Goal: Feedback & Contribution: Leave review/rating

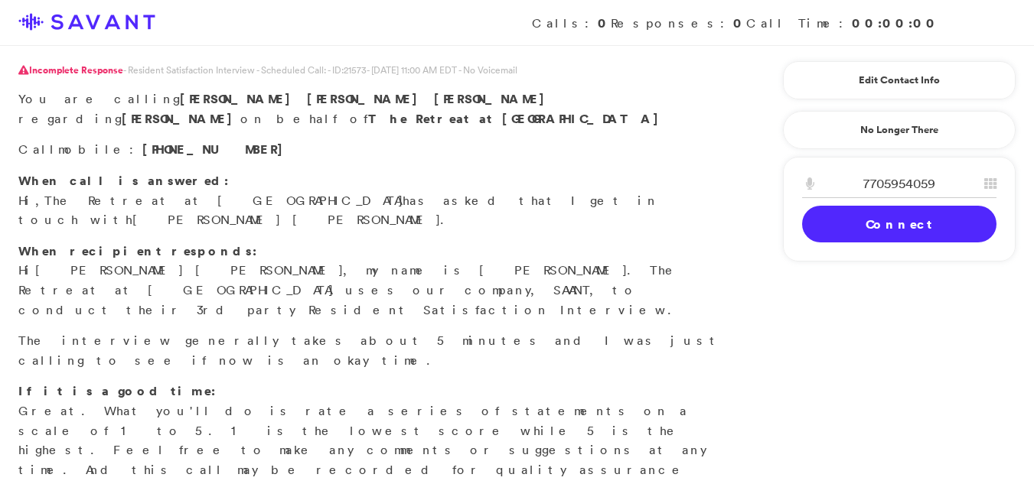
click at [873, 230] on link "Connect" at bounding box center [899, 224] width 194 height 37
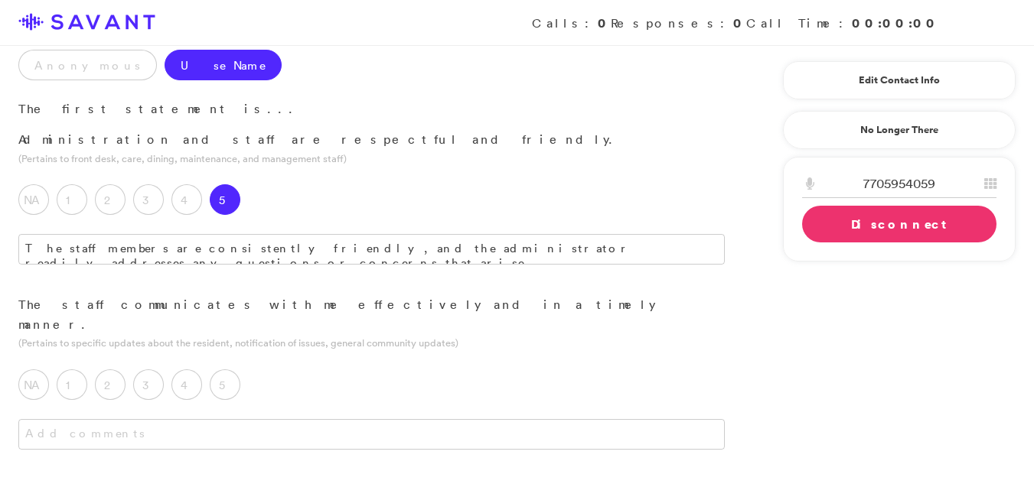
scroll to position [200, 0]
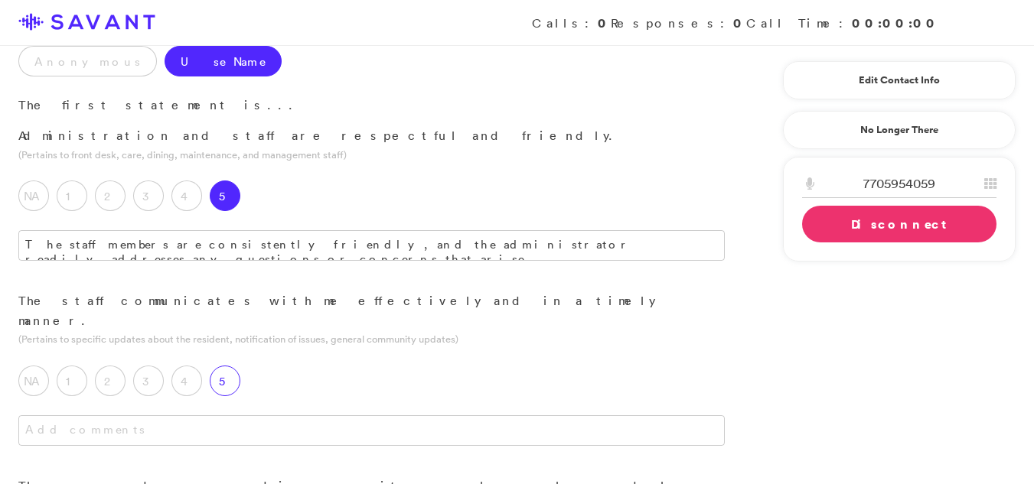
click at [231, 366] on label "5" at bounding box center [225, 381] width 31 height 31
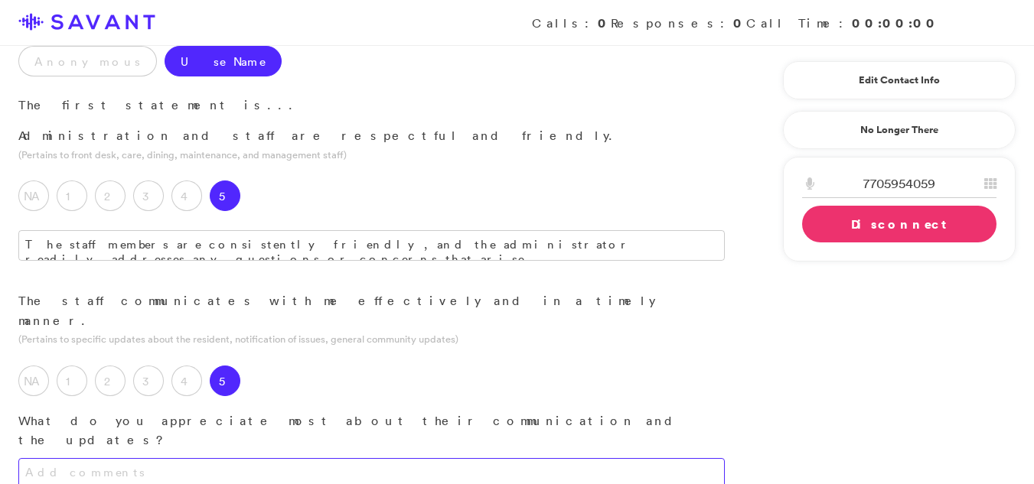
click at [220, 458] on textarea at bounding box center [371, 473] width 706 height 31
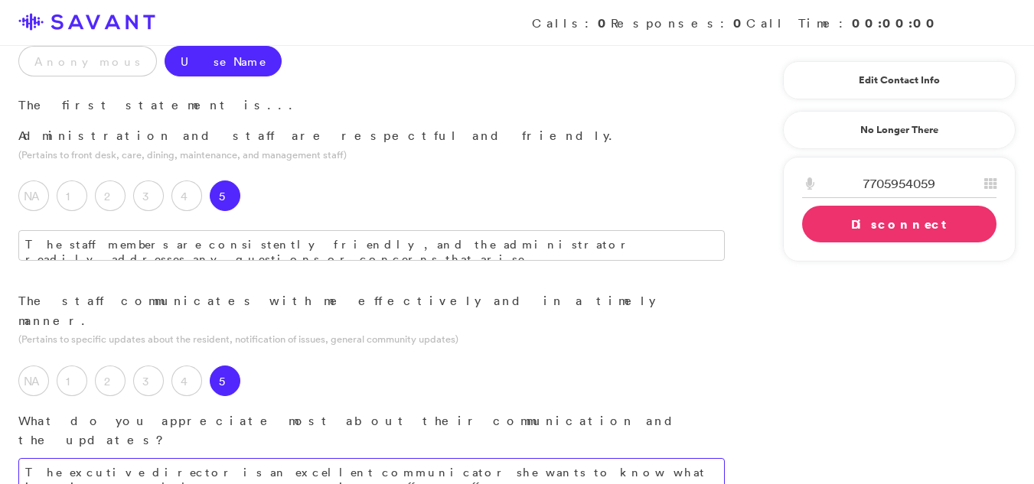
click at [689, 458] on textarea "The excutive director is an excellent communicator she wants to know what is go…" at bounding box center [371, 473] width 706 height 31
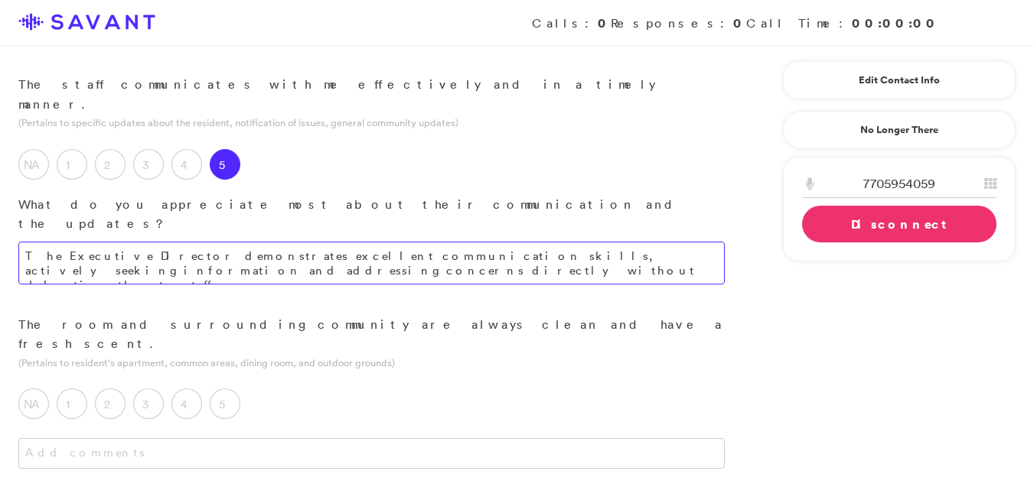
scroll to position [420, 0]
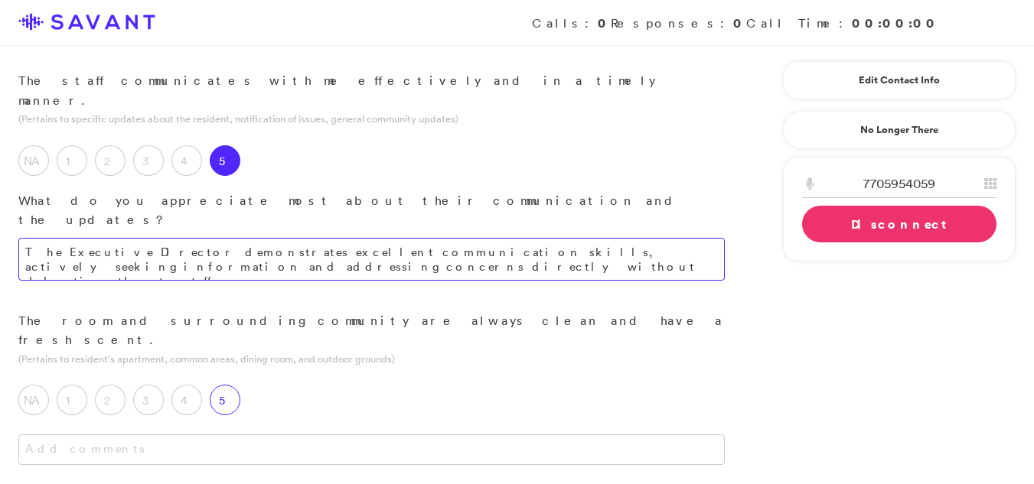
type textarea "The Executive Director demonstrates excellent communication skills, actively se…"
click at [235, 385] on label "5" at bounding box center [225, 400] width 31 height 31
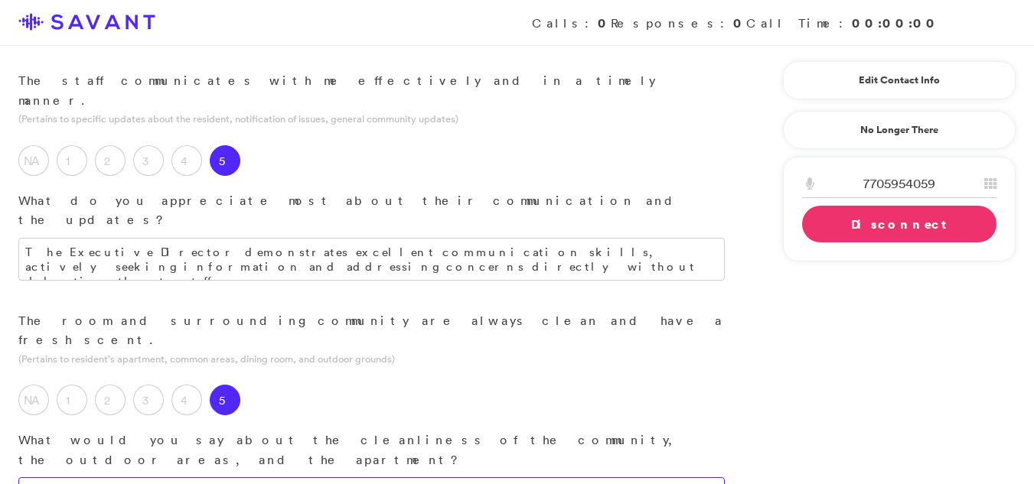
click at [105, 478] on textarea at bounding box center [371, 493] width 706 height 31
click at [105, 478] on textarea "The outdoor grounds are pretty cla" at bounding box center [371, 493] width 706 height 31
click at [268, 478] on textarea "The outdoor grounds are pretty cla" at bounding box center [371, 493] width 706 height 31
click at [289, 478] on textarea "The outdoor grounds are pretty clean asl well." at bounding box center [371, 493] width 706 height 31
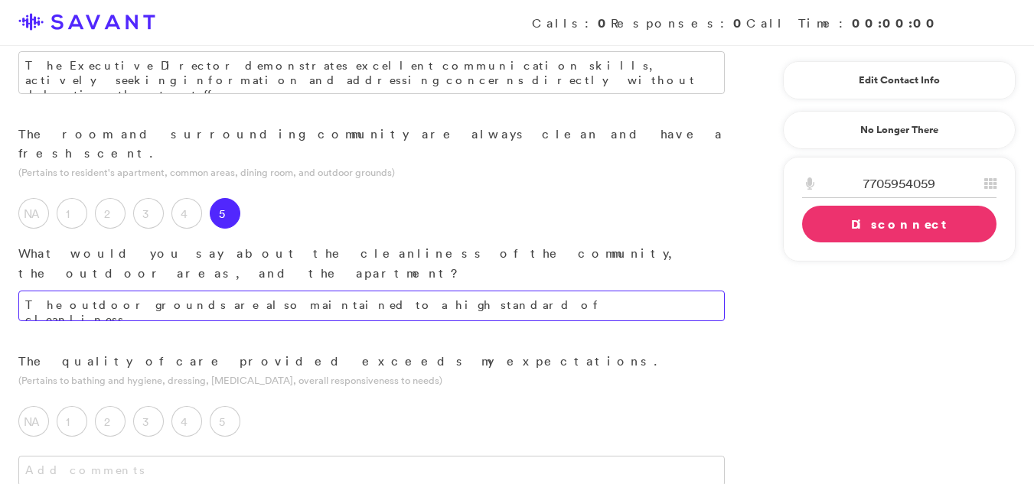
scroll to position [611, 0]
type textarea "The outdoor grounds are also maintained to a high standard of cleanliness."
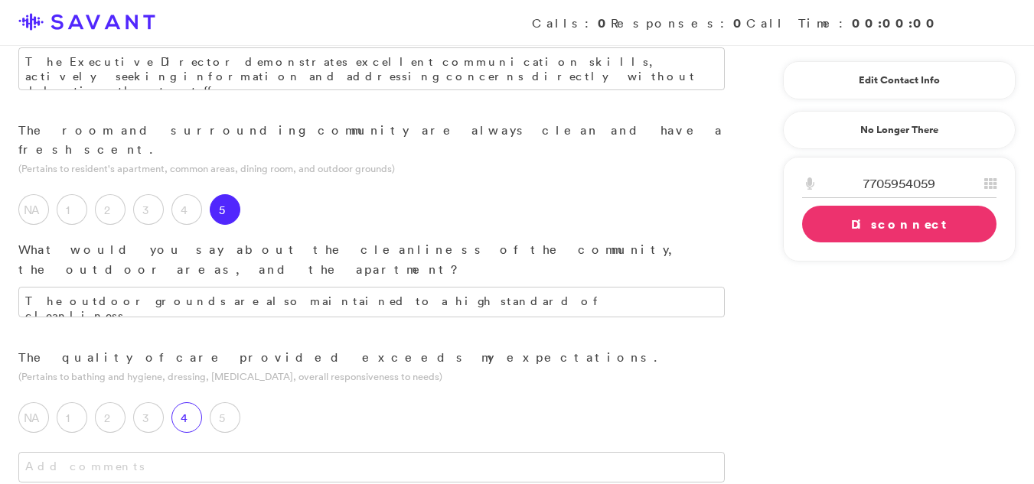
click at [187, 403] on label "4" at bounding box center [186, 418] width 31 height 31
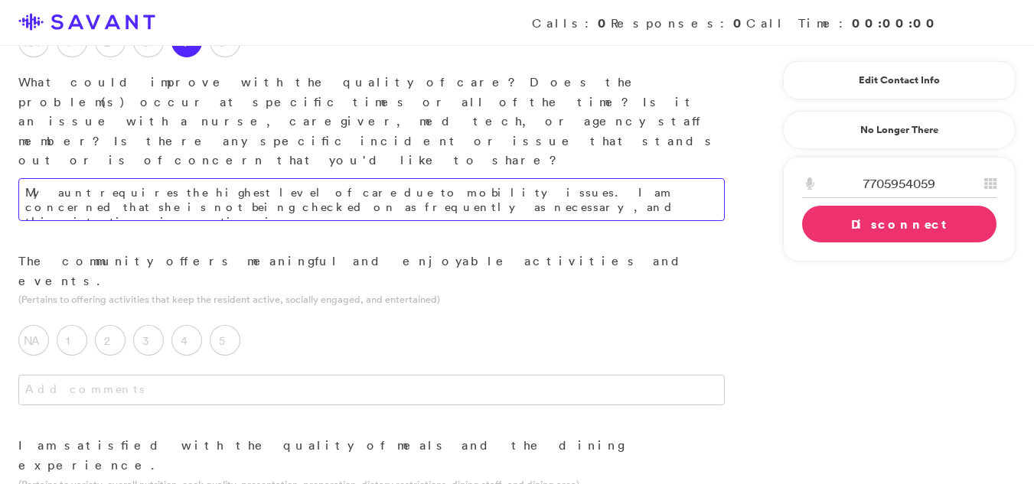
scroll to position [990, 0]
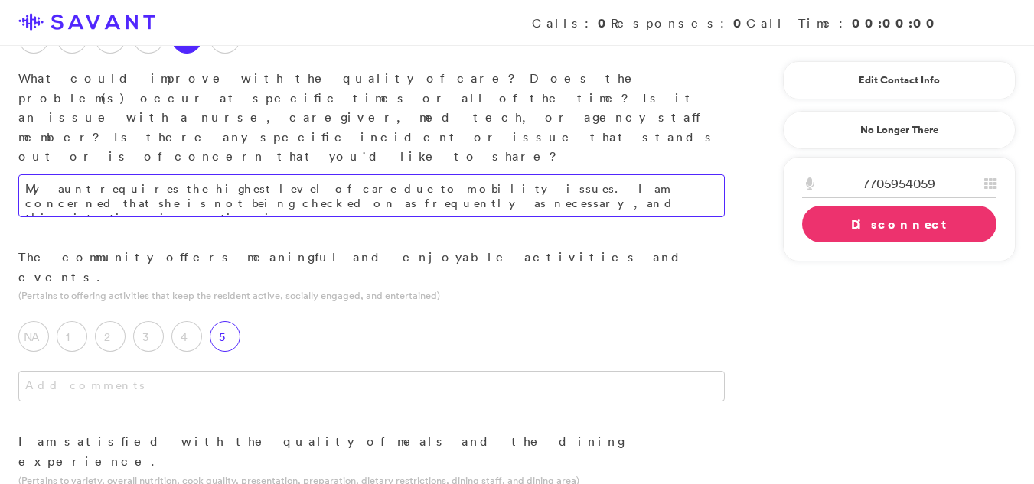
type textarea "My aunt requires the highest level of care due to mobility issues. I am concern…"
click at [234, 321] on label "5" at bounding box center [225, 336] width 31 height 31
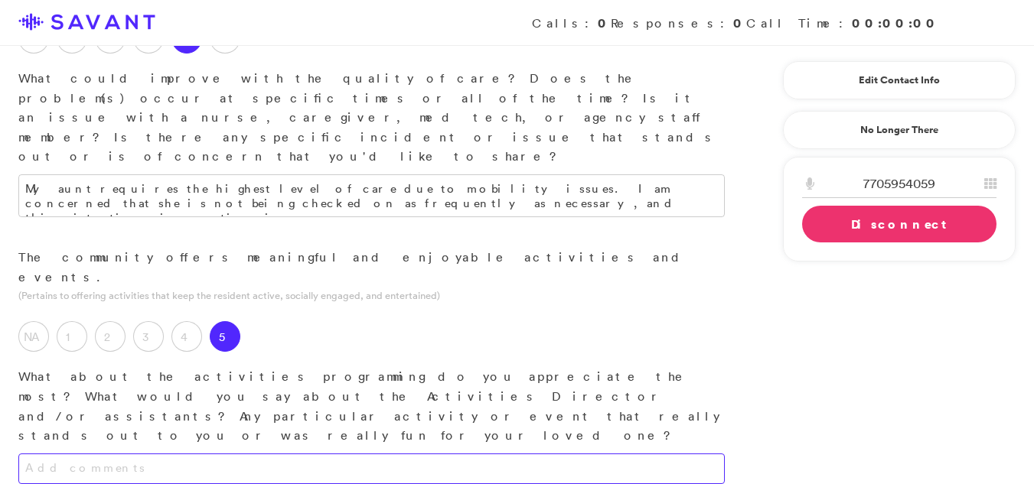
click at [289, 454] on textarea at bounding box center [371, 469] width 706 height 31
click at [249, 454] on textarea at bounding box center [371, 469] width 706 height 31
type textarea "I"
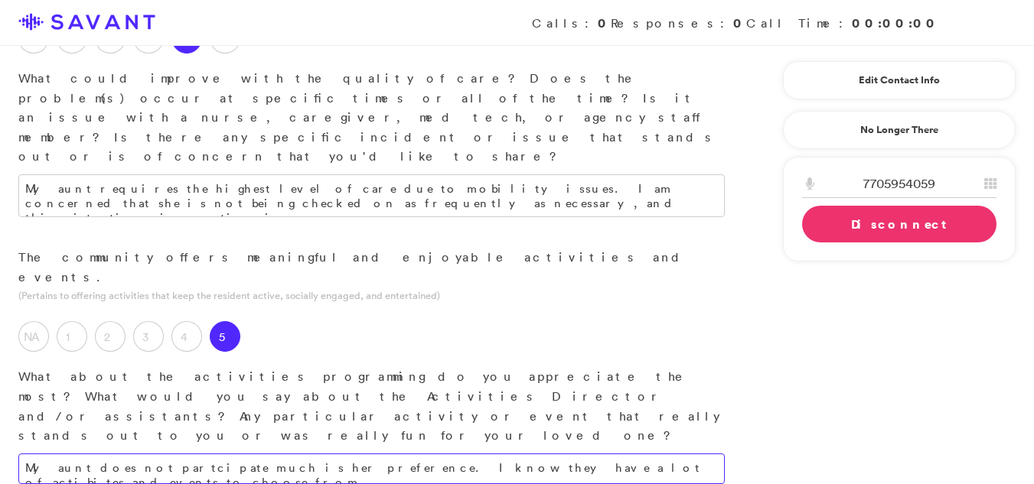
click at [634, 454] on textarea "My aunt does not partcipate much is her preference. I know they have a lot of a…" at bounding box center [371, 469] width 706 height 31
type textarea "My aunt prefers not to participate in activities, but I am aware that the commu…"
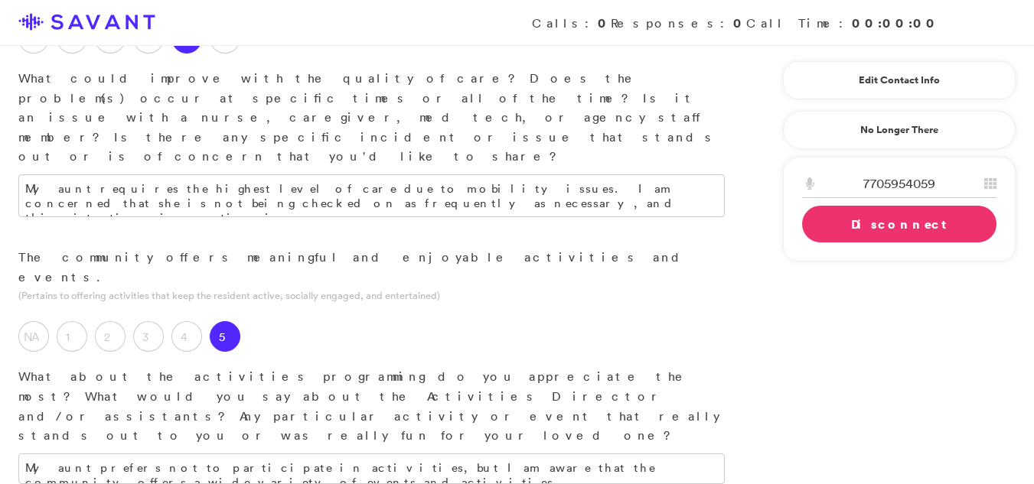
click at [1032, 264] on div "Incomplete Response - Resident Satisfaction Interview - Scheduled Call: - ID: 2…" at bounding box center [517, 427] width 1034 height 2711
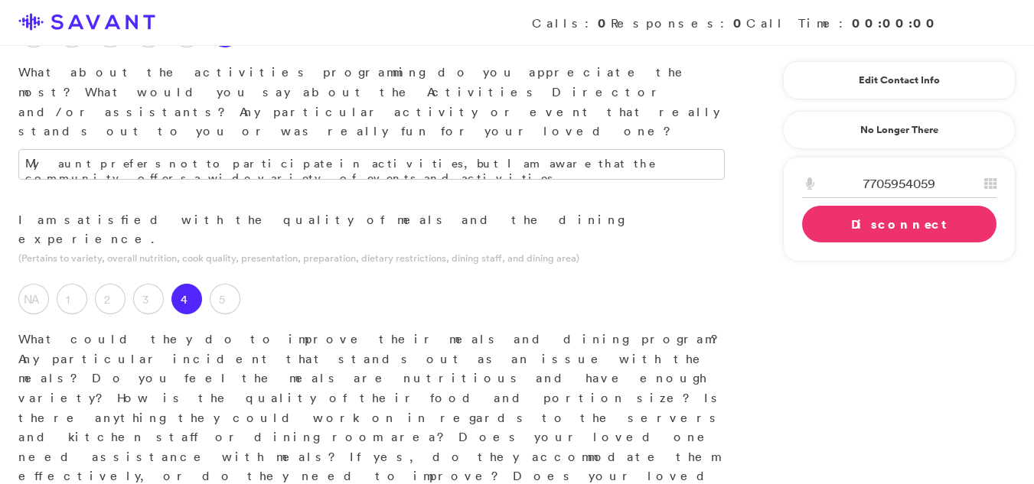
scroll to position [1303, 0]
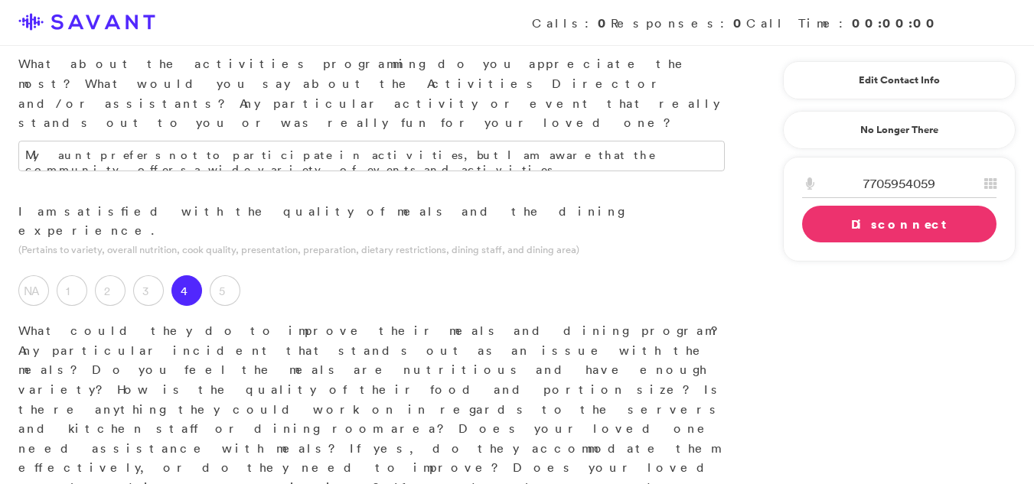
type textarea "There is always room for improvement when it comes to the meals. My aunt is not…"
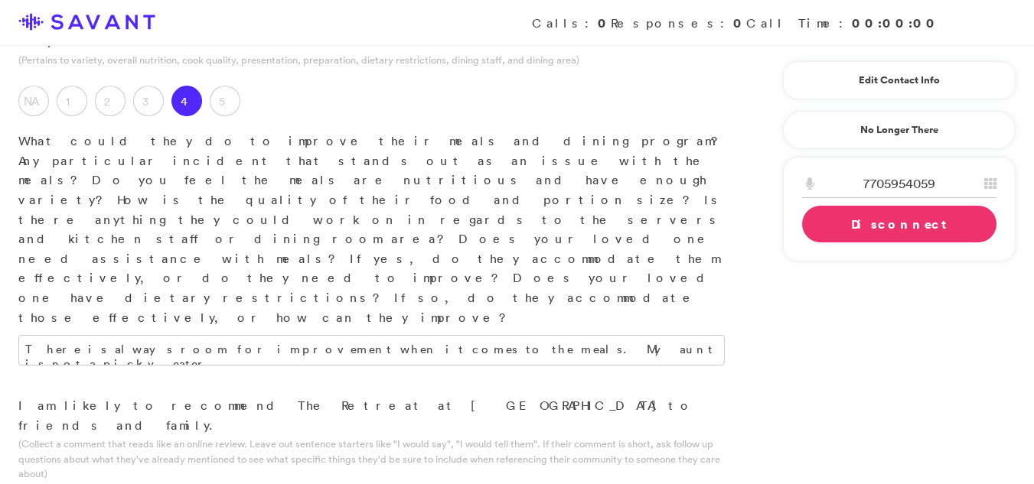
scroll to position [1497, 0]
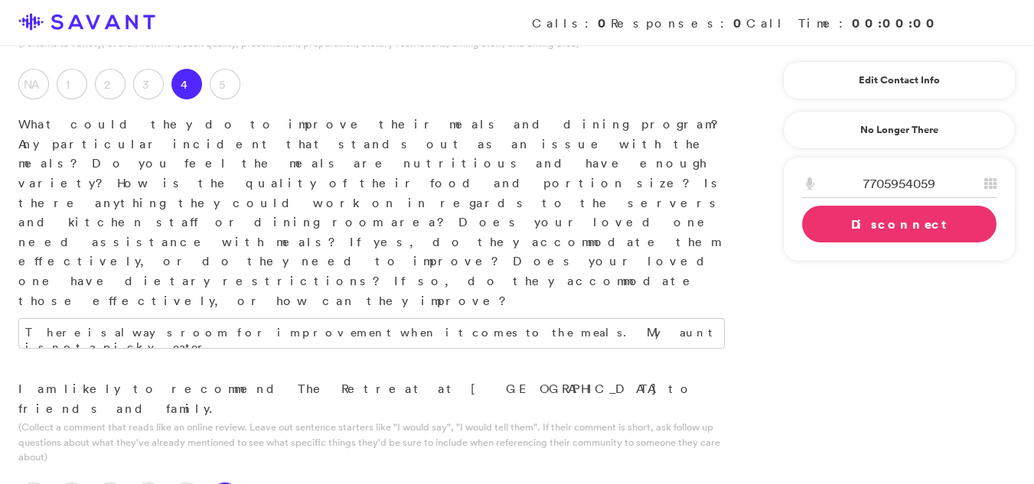
type textarea "The community staff is very friendly and attentivve and the excuttive director …"
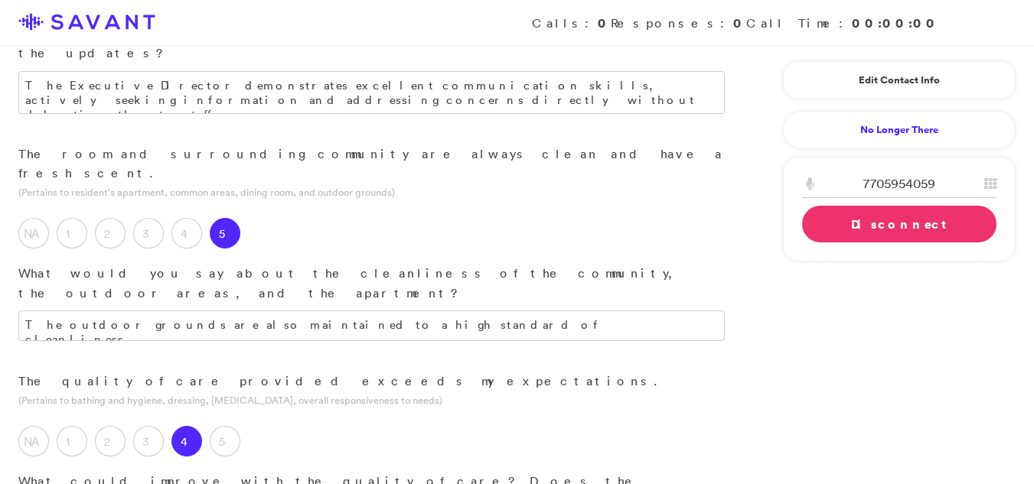
scroll to position [575, 0]
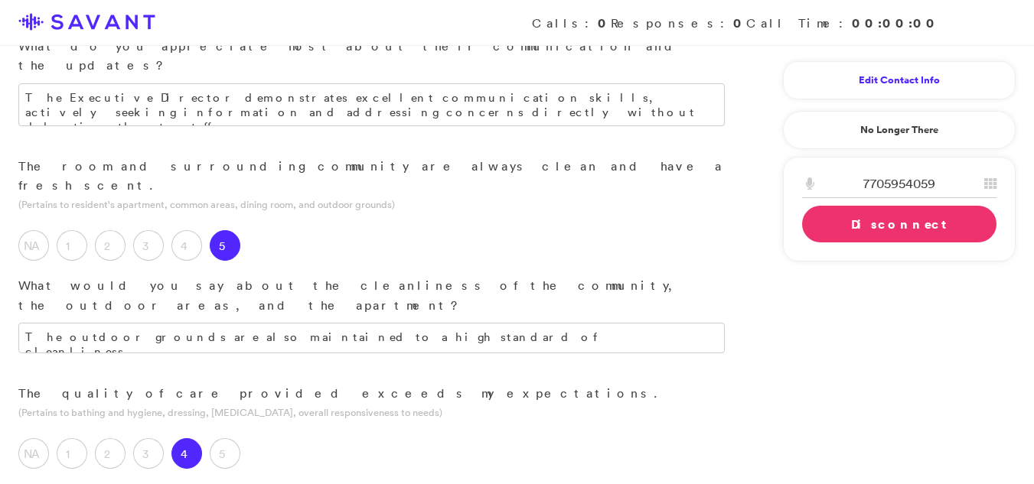
type textarea "My favorite thisng as a whole is the staff."
click at [871, 81] on link "Edit Contact Info" at bounding box center [899, 80] width 194 height 24
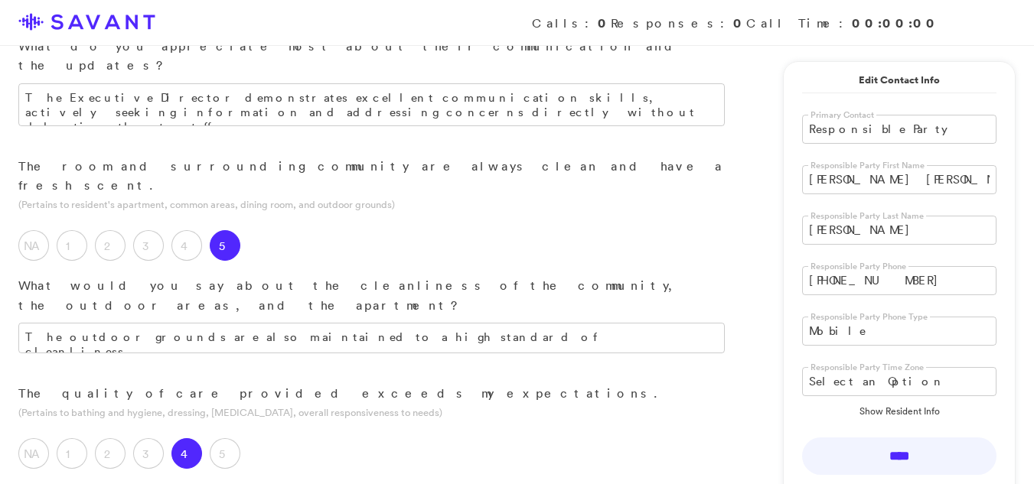
click at [892, 180] on input "[PERSON_NAME] [PERSON_NAME]" at bounding box center [899, 179] width 194 height 29
type input "M"
type input "[PERSON_NAME]"
click at [882, 232] on input "[PERSON_NAME]" at bounding box center [899, 230] width 194 height 29
type input "H"
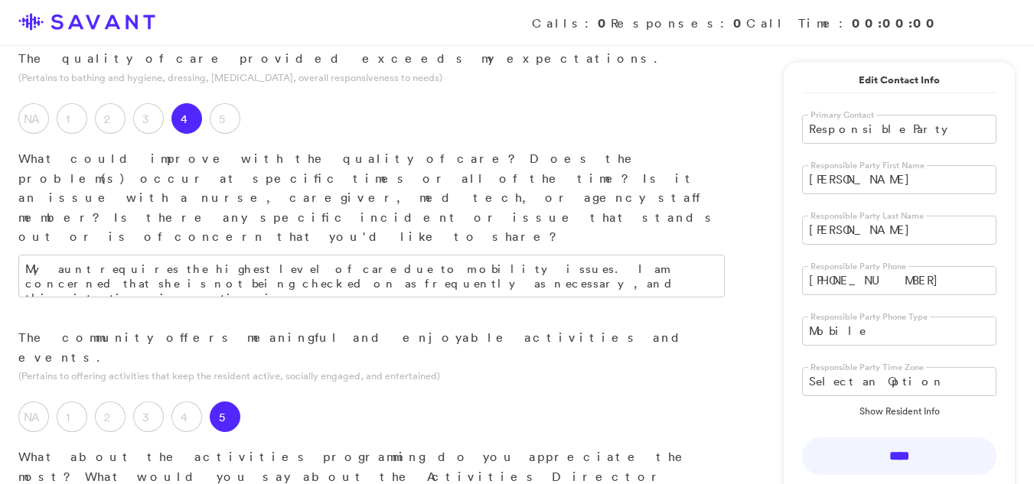
scroll to position [866, 0]
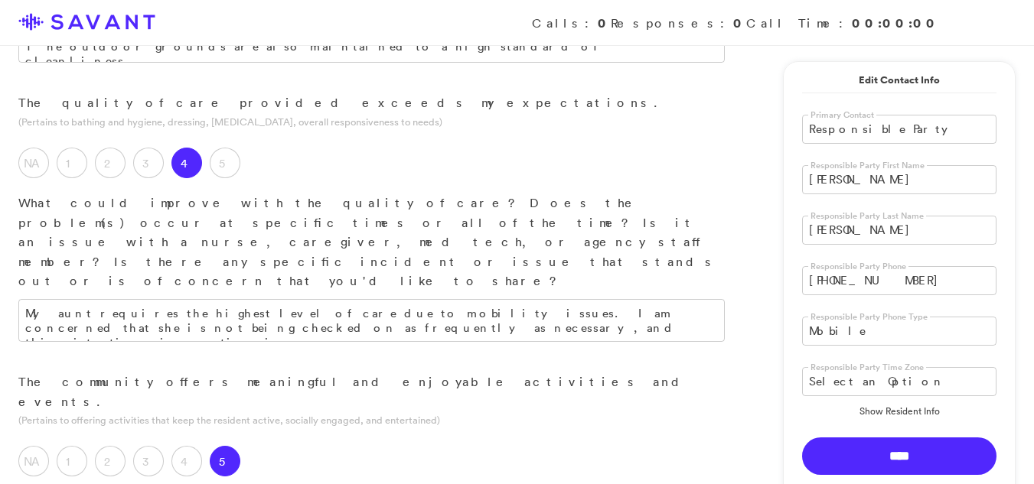
type input "[PERSON_NAME]"
click at [928, 454] on input "****" at bounding box center [899, 457] width 194 height 38
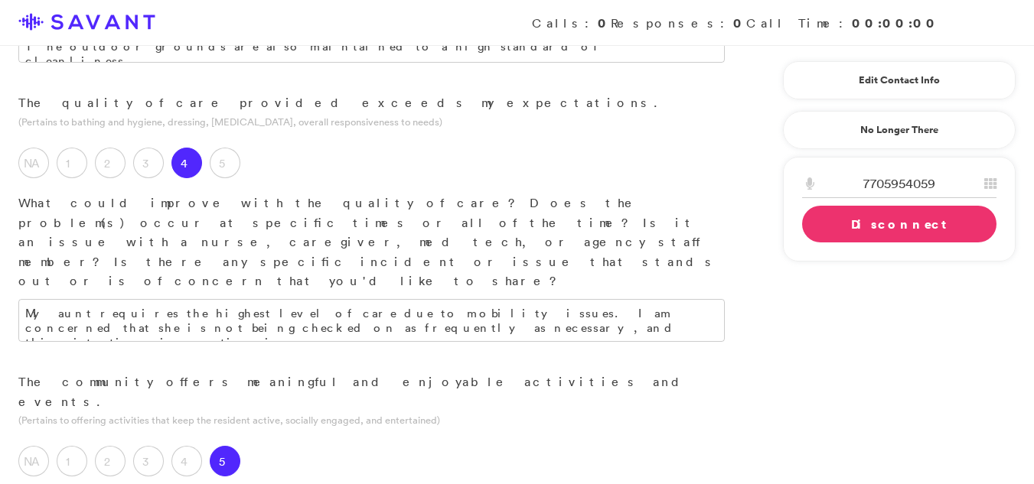
click at [941, 229] on link "Disconnect" at bounding box center [899, 224] width 194 height 37
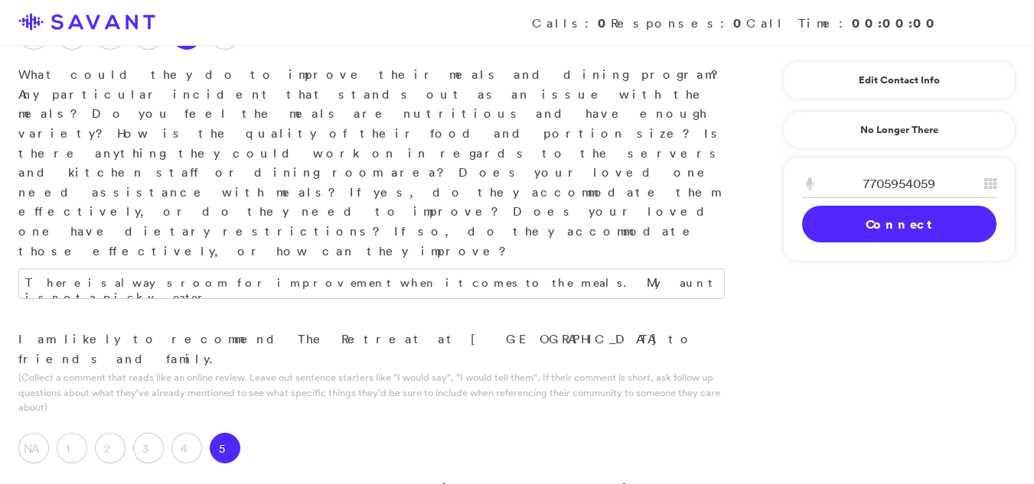
scroll to position [1608, 0]
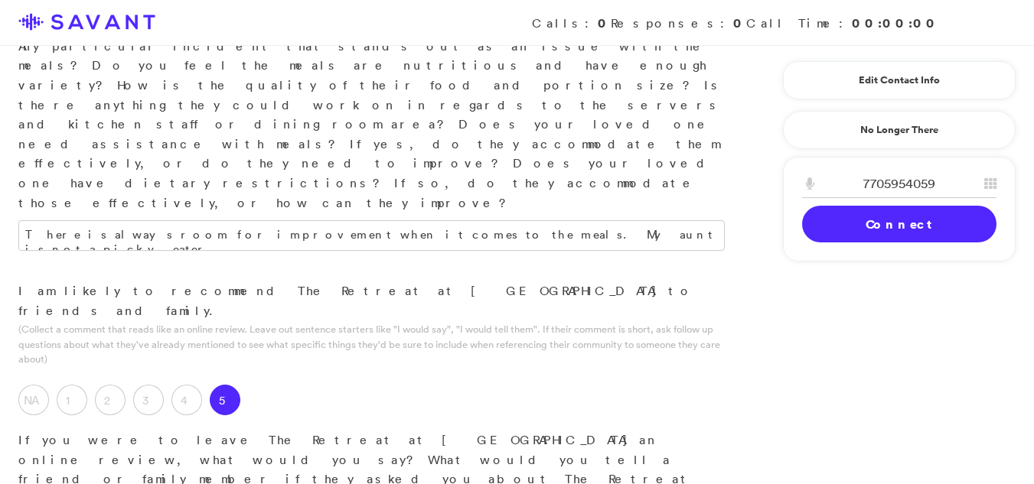
type textarea "I believe that increased frequency of checks on my aunt would be beneficial."
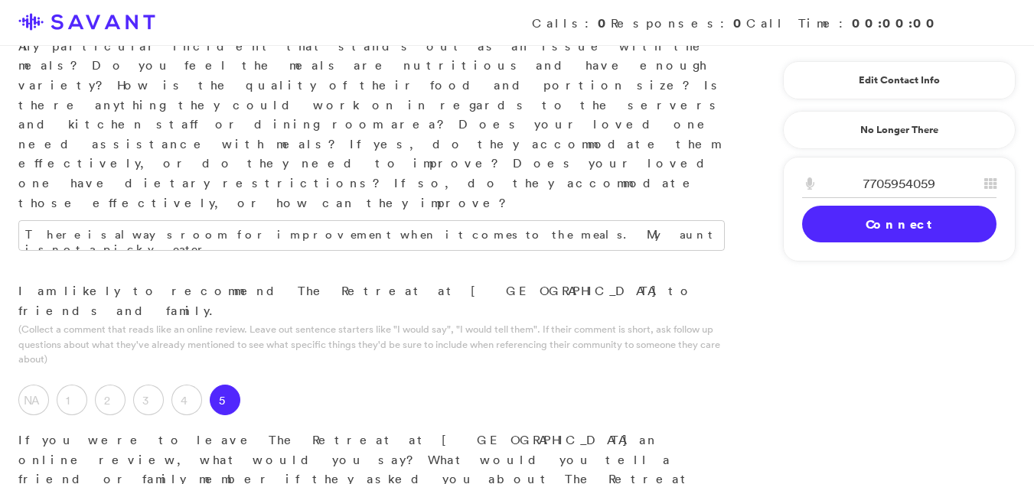
click at [780, 171] on div "Edit Contact Info Recipient Id ****** Primary Contact Responsible Party Residen…" at bounding box center [899, 159] width 245 height 227
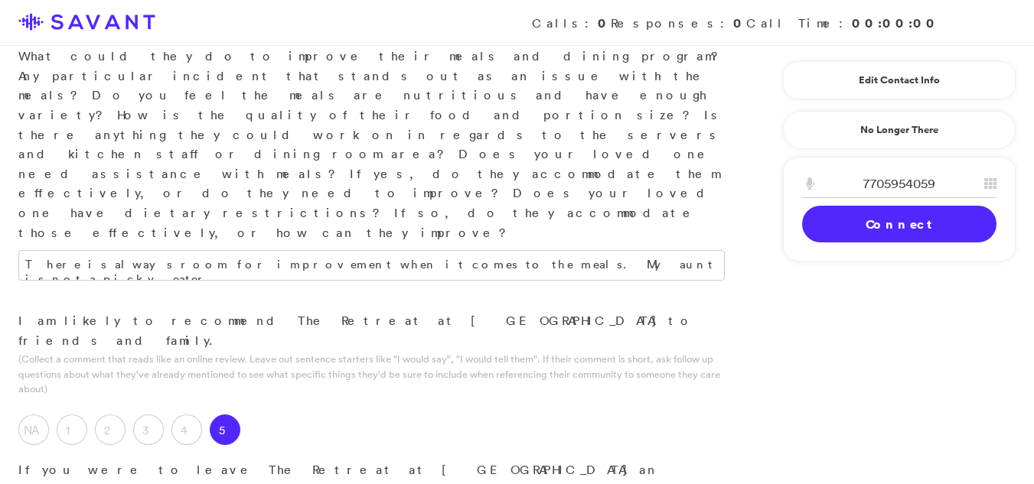
scroll to position [1572, 0]
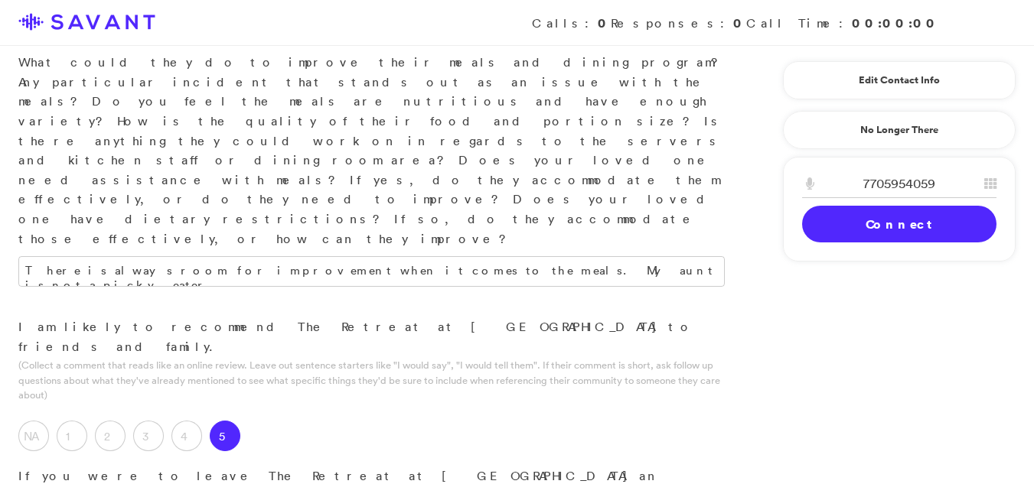
type textarea "My primary area of satisfaction pertains to the staff as a whole."
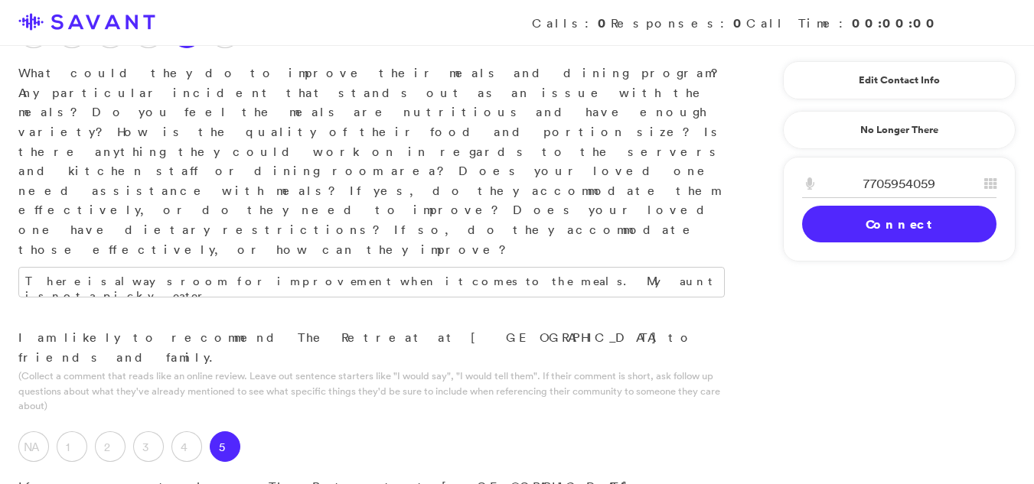
scroll to position [1566, 0]
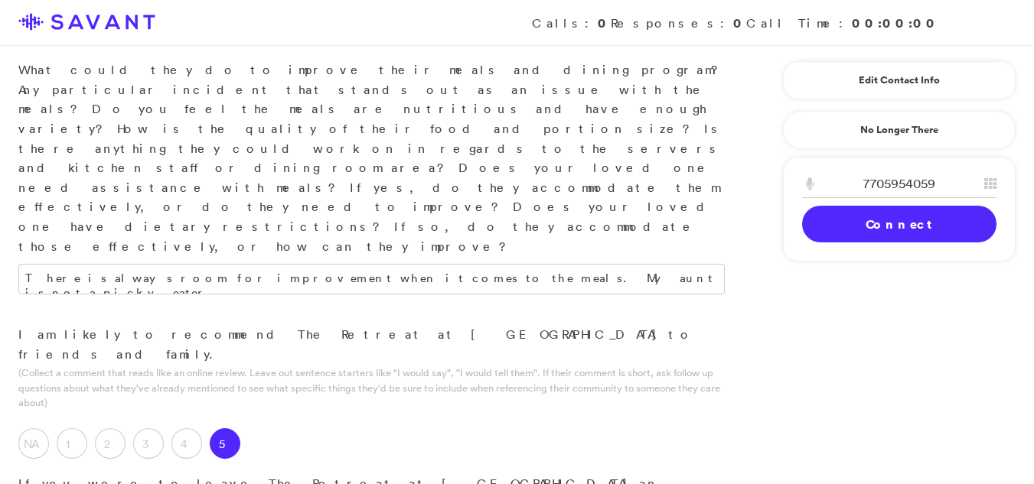
drag, startPoint x: 690, startPoint y: 156, endPoint x: 674, endPoint y: 155, distance: 16.9
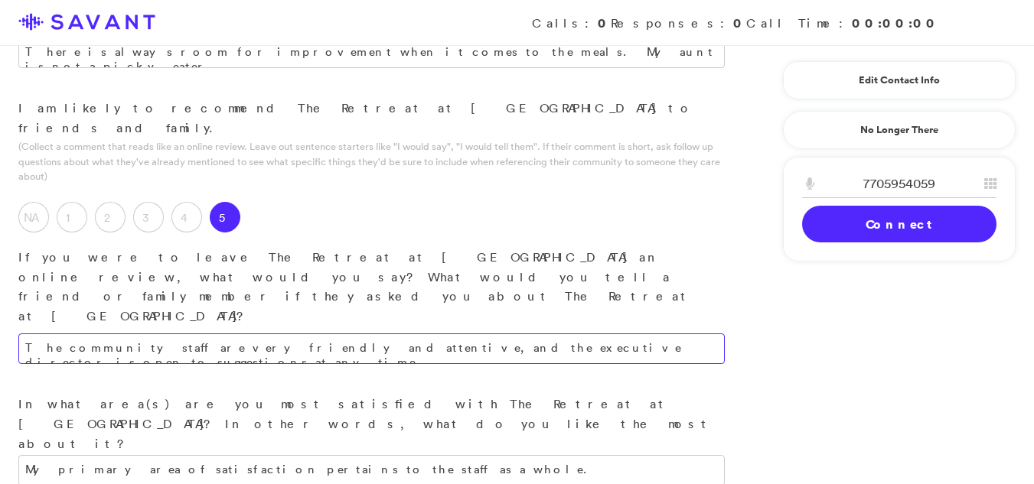
scroll to position [1925, 0]
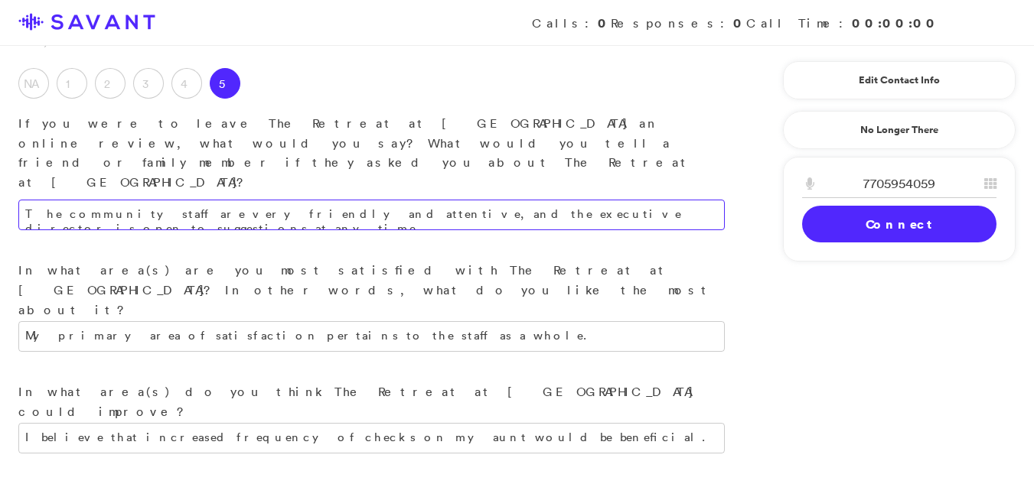
type textarea "The community staff are very friendly and attentive, and the executive director…"
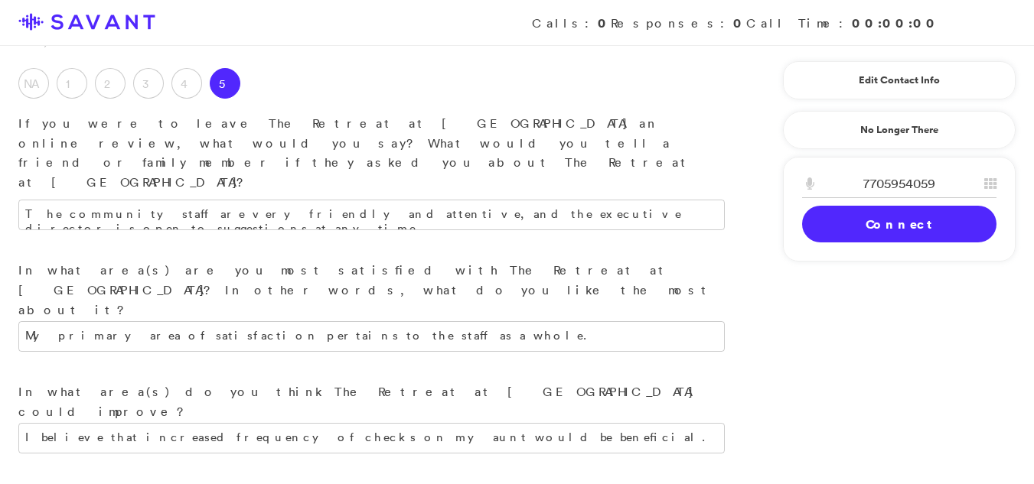
drag, startPoint x: 78, startPoint y: 268, endPoint x: 122, endPoint y: 322, distance: 70.2
